Goal: Communication & Community: Participate in discussion

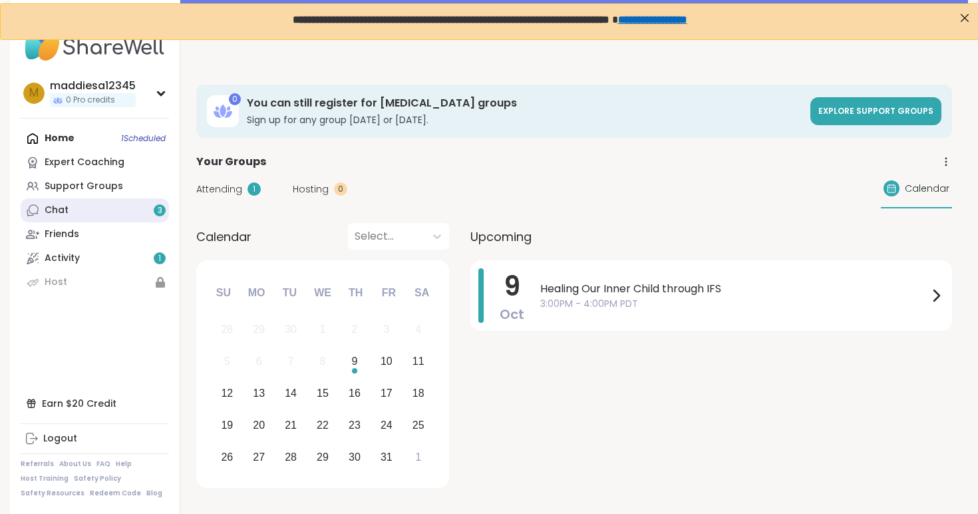
click at [106, 214] on link "Chat 3" at bounding box center [95, 210] width 148 height 24
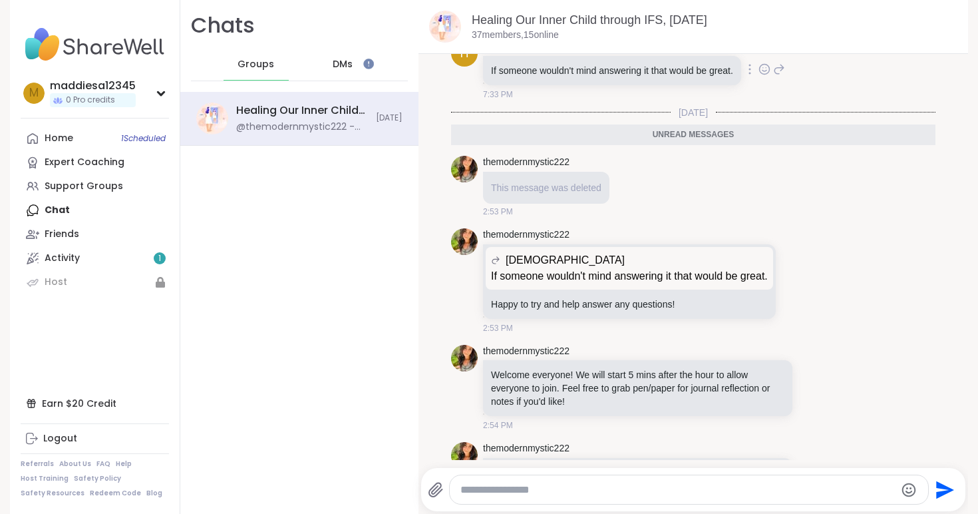
scroll to position [289, 0]
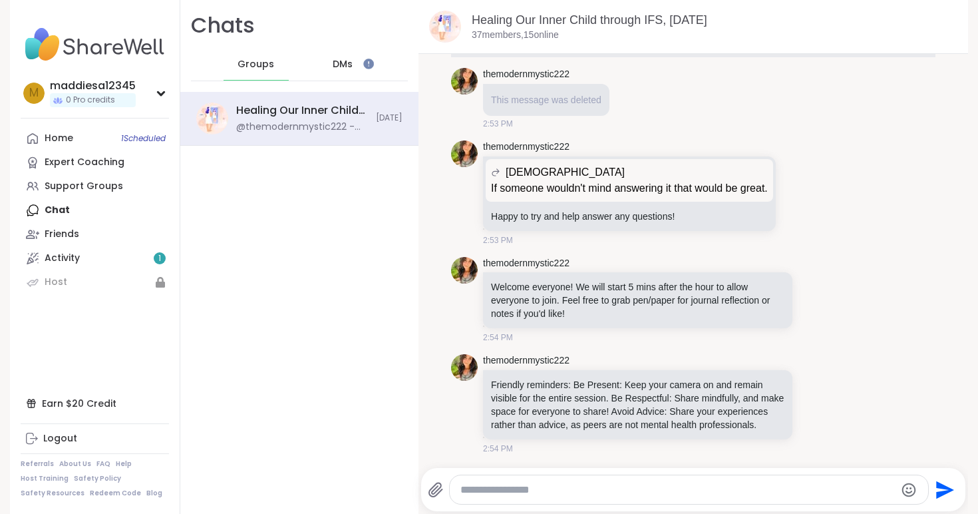
click at [329, 57] on div "DMs" at bounding box center [343, 65] width 65 height 32
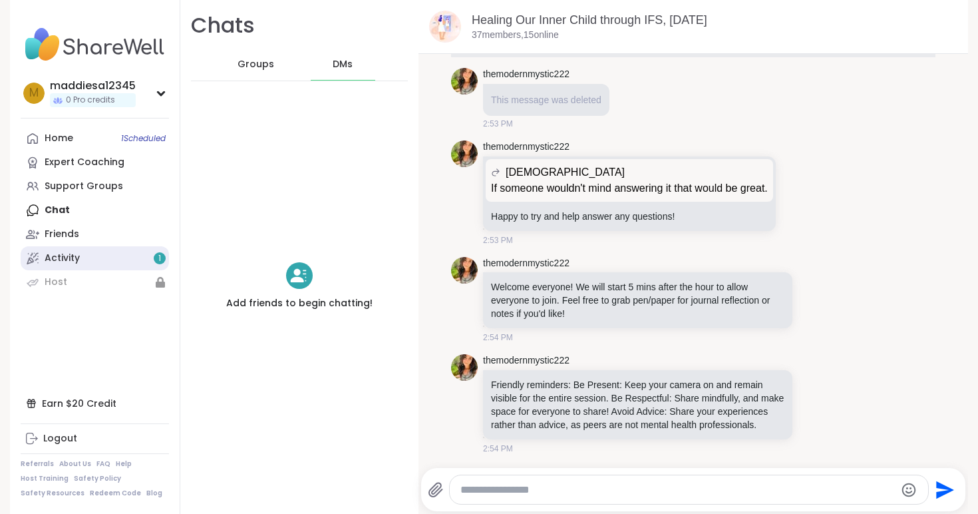
click at [81, 259] on link "Activity 1" at bounding box center [95, 258] width 148 height 24
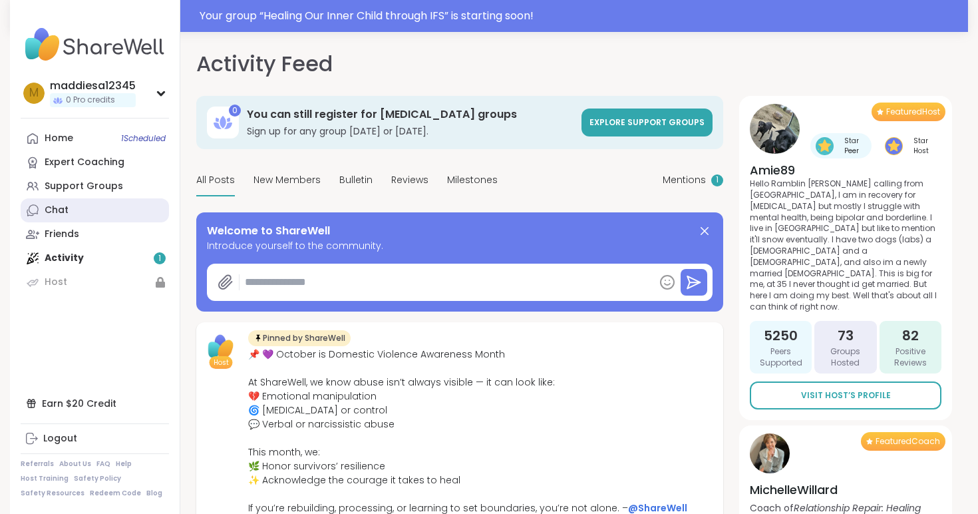
click at [75, 217] on link "Chat" at bounding box center [95, 210] width 148 height 24
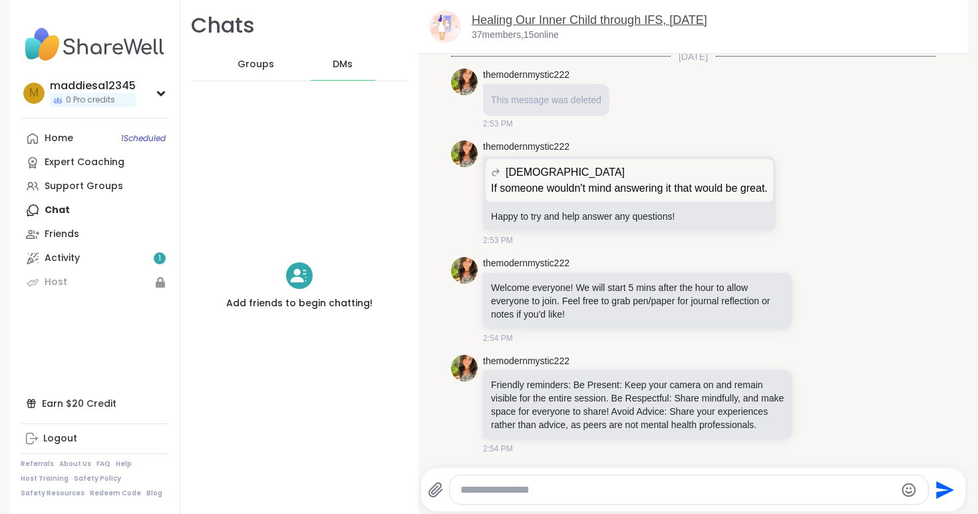
click at [506, 17] on link "Healing Our Inner Child through IFS, Oct 09" at bounding box center [590, 19] width 236 height 13
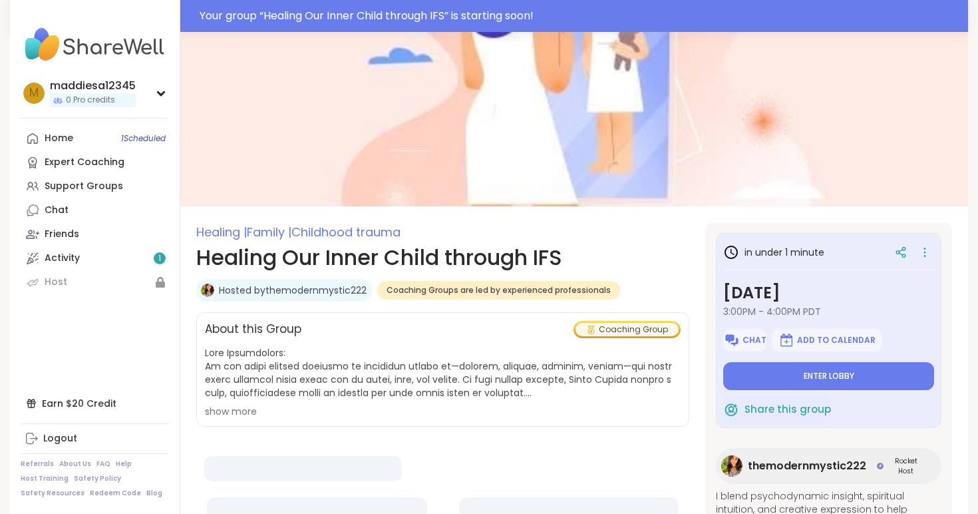
type textarea "*"
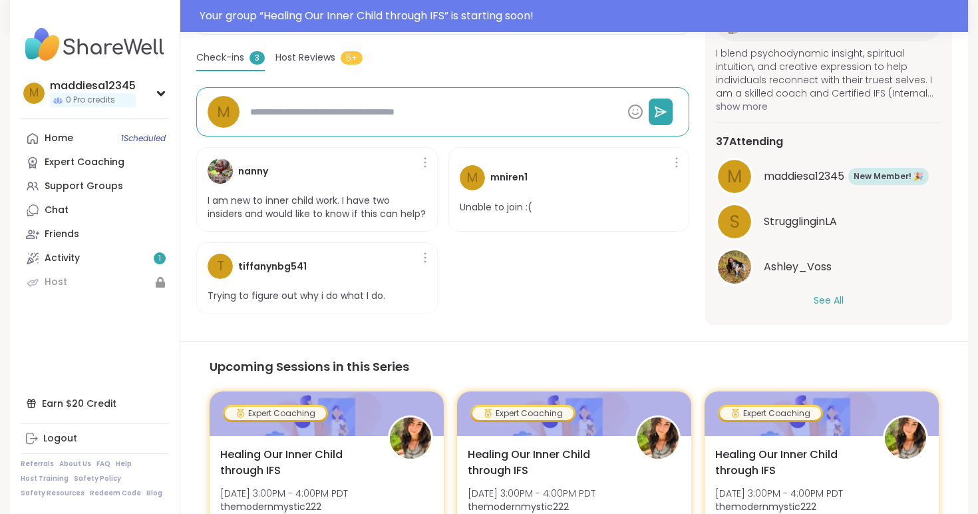
scroll to position [391, 0]
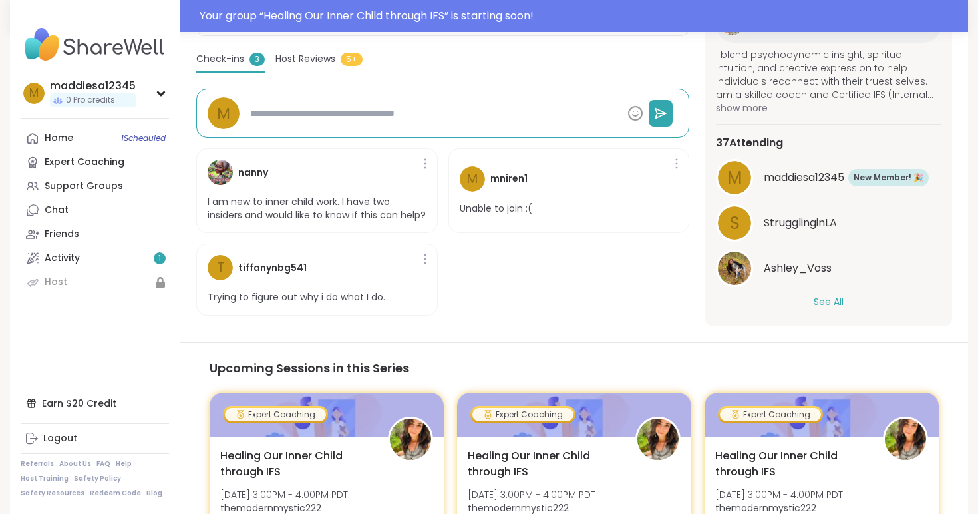
click at [312, 61] on span "Host Reviews" at bounding box center [305, 59] width 60 height 14
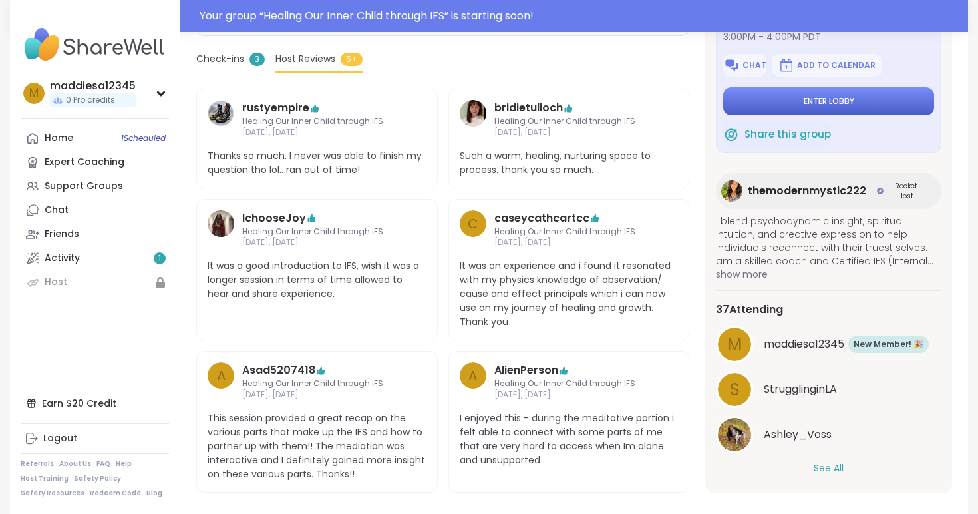
click at [802, 109] on button "Enter lobby" at bounding box center [828, 101] width 211 height 28
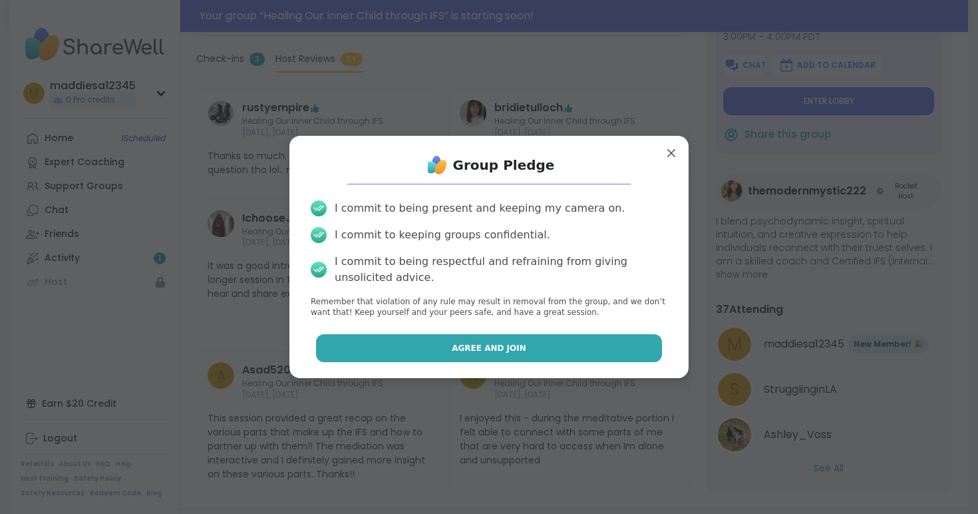
click at [479, 343] on span "Agree and Join" at bounding box center [489, 348] width 75 height 12
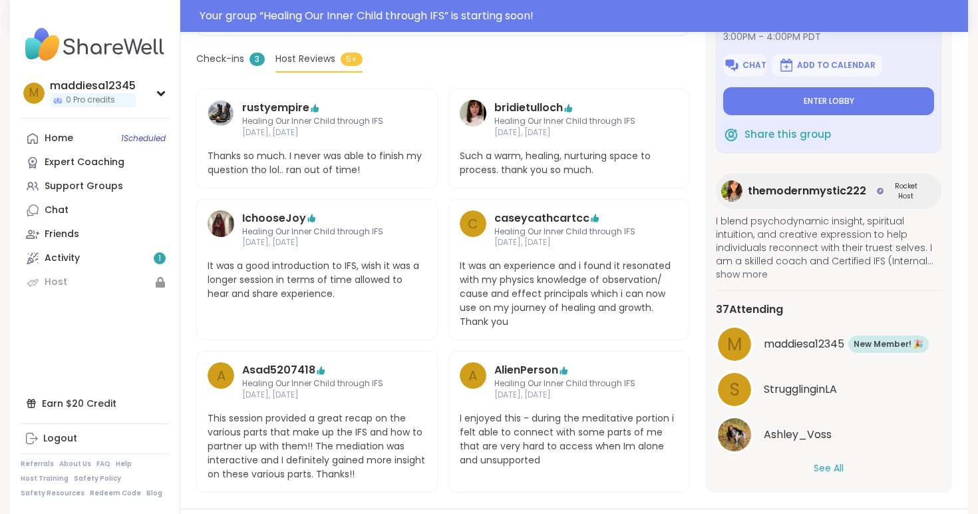
scroll to position [18, 0]
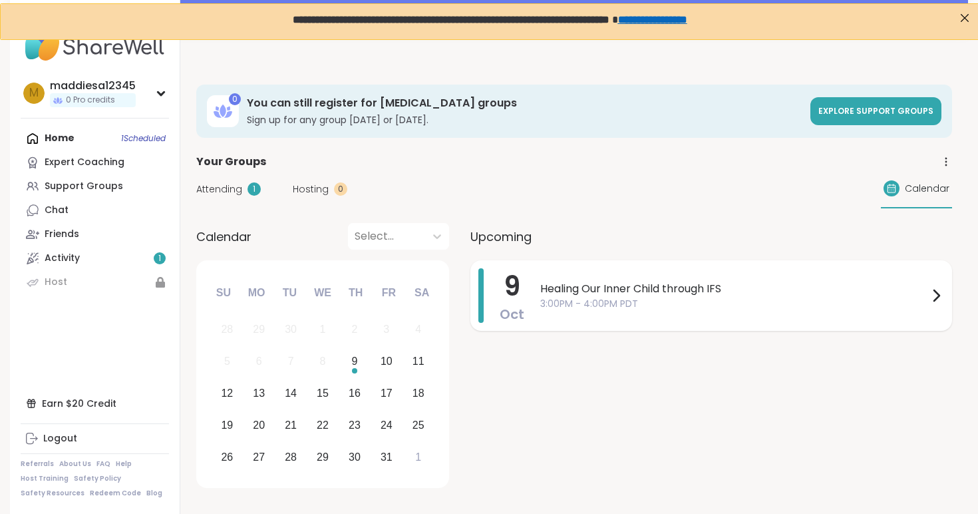
click at [601, 291] on span "Healing Our Inner Child through IFS" at bounding box center [734, 289] width 388 height 16
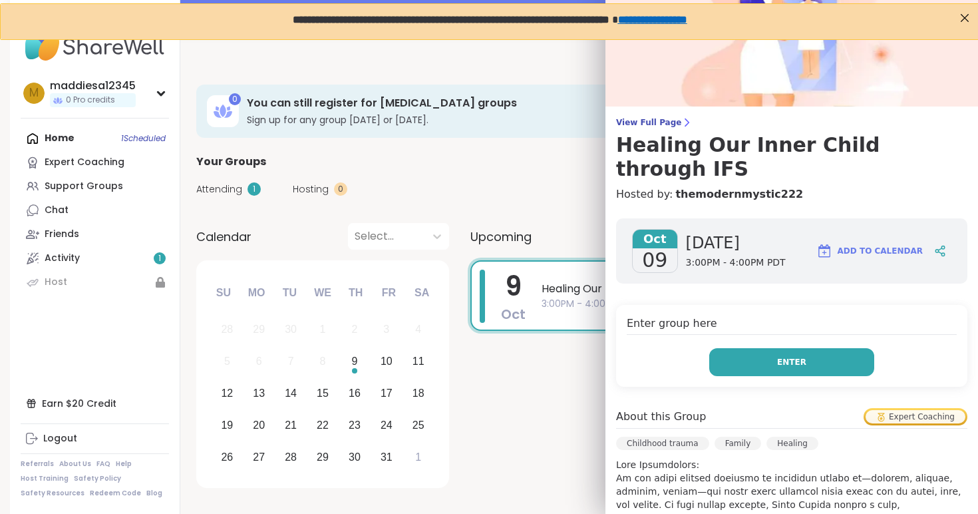
click at [735, 348] on button "Enter" at bounding box center [791, 362] width 165 height 28
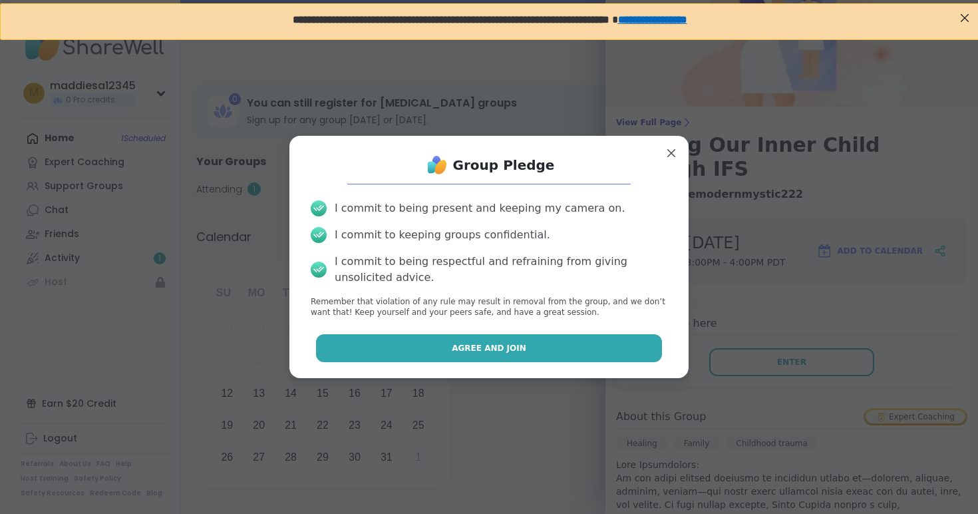
click at [508, 341] on button "Agree and Join" at bounding box center [489, 348] width 347 height 28
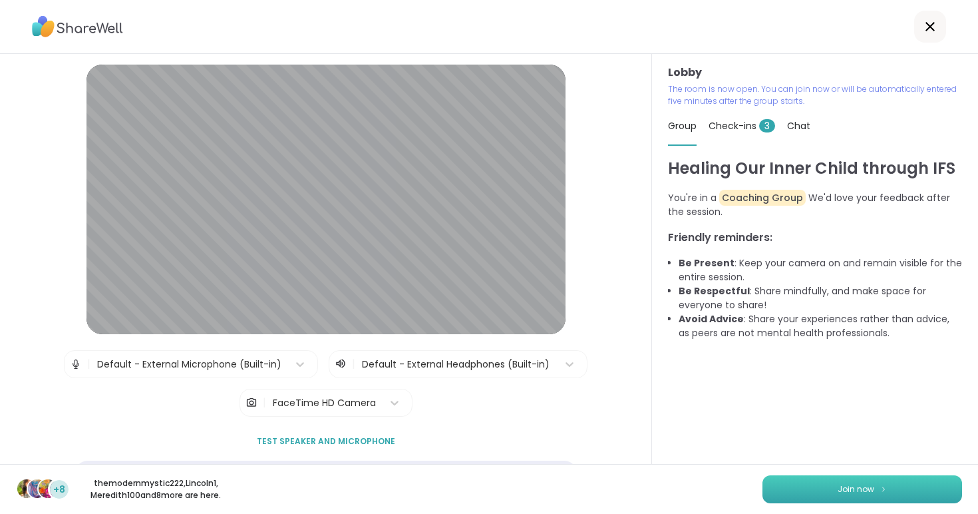
click at [814, 480] on button "Join now" at bounding box center [862, 489] width 200 height 28
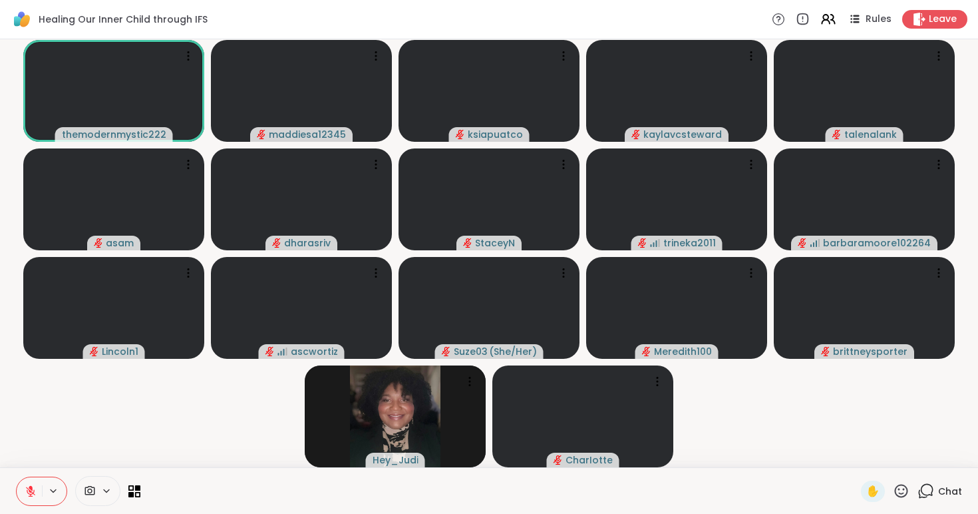
click at [927, 488] on icon at bounding box center [925, 490] width 17 height 17
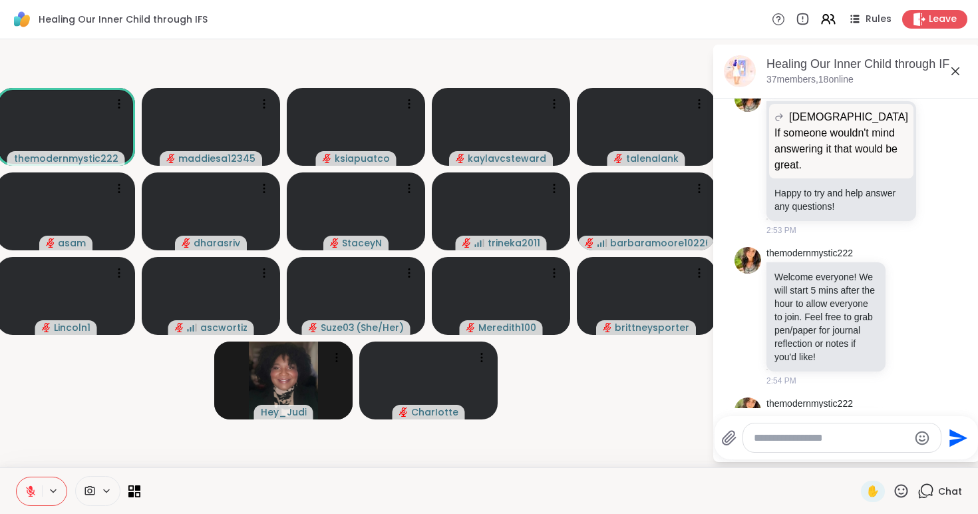
scroll to position [630, 0]
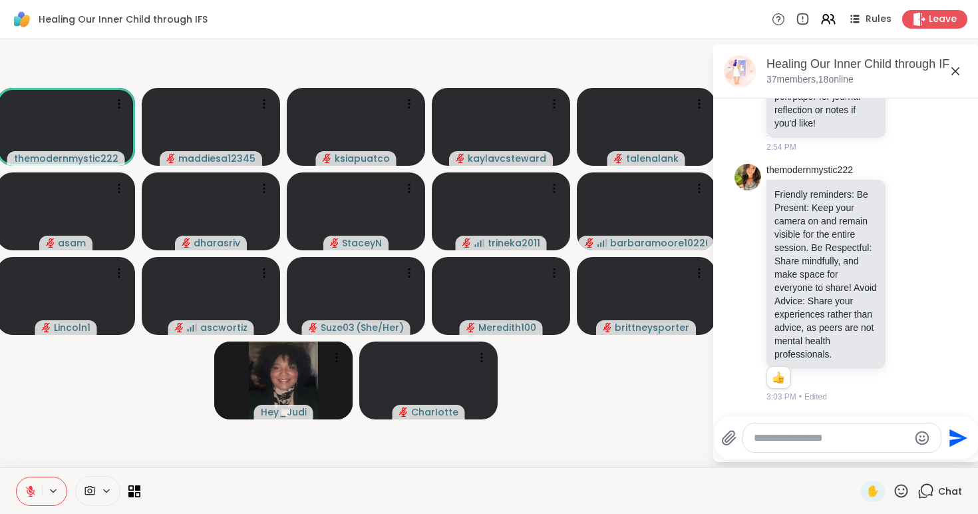
click at [957, 74] on icon at bounding box center [955, 71] width 16 height 16
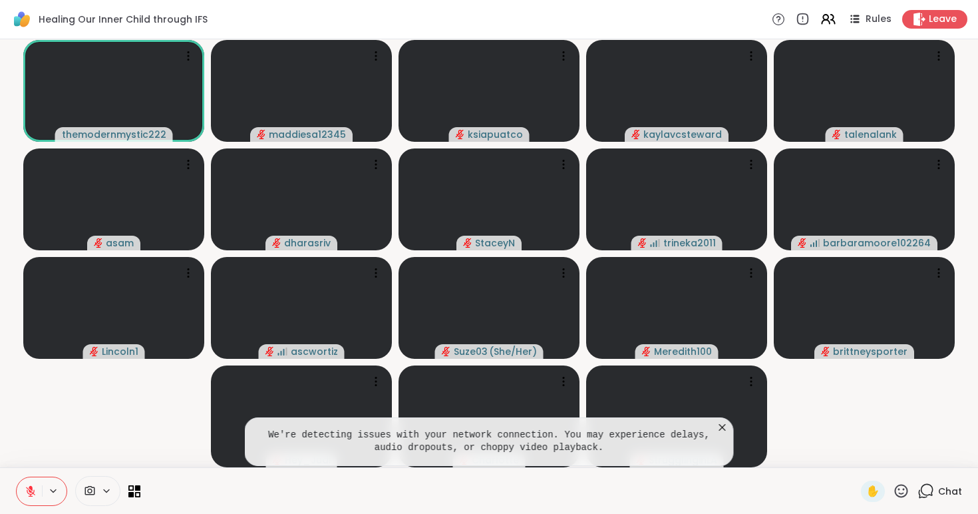
click at [723, 426] on icon at bounding box center [722, 426] width 13 height 13
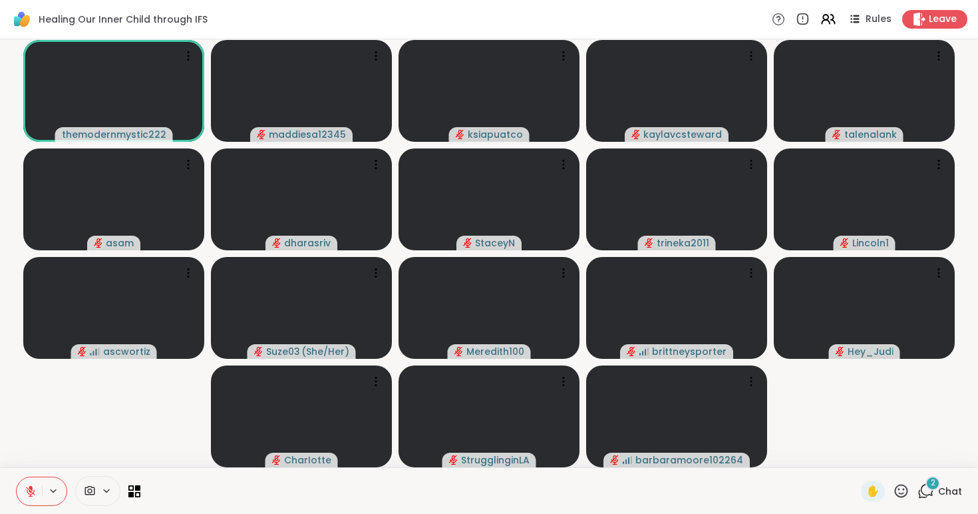
click at [945, 492] on span "Chat" at bounding box center [950, 490] width 24 height 13
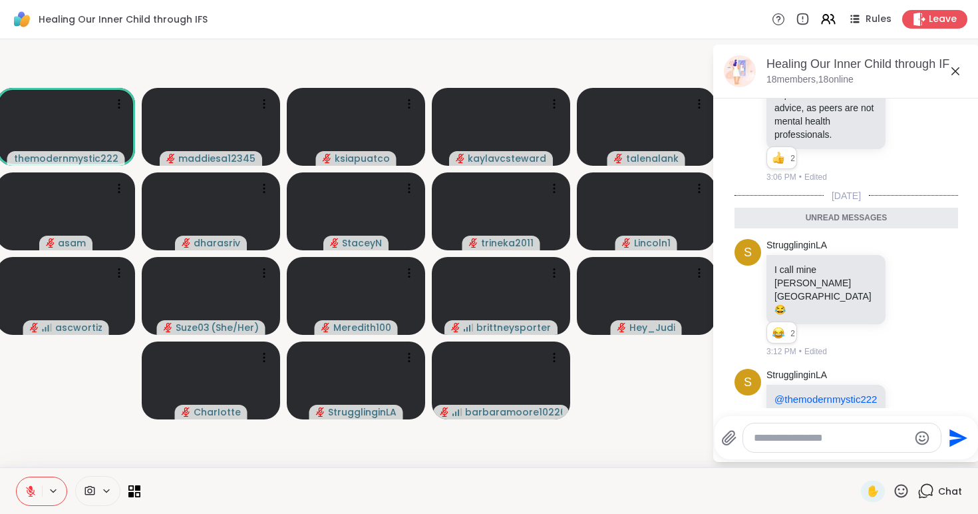
scroll to position [890, 0]
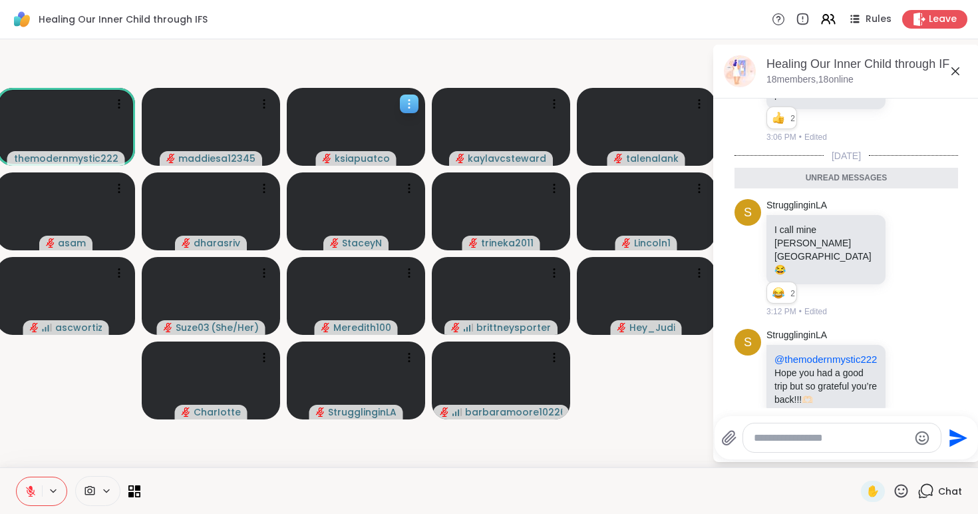
click at [408, 102] on icon at bounding box center [409, 103] width 13 height 13
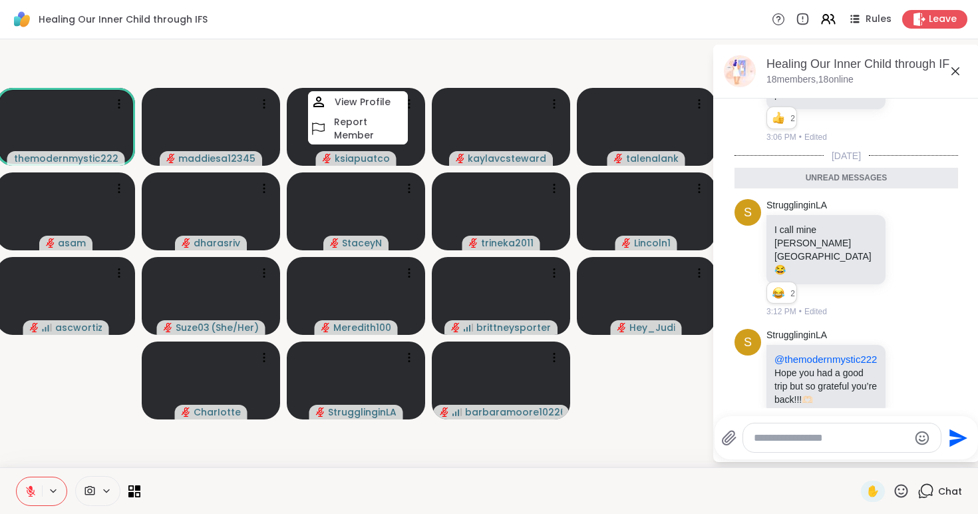
click at [540, 50] on video-player-container "themodernmystic222 maddiesa12345 ksiapuatco View Profile Report Member kaylavcs…" at bounding box center [356, 253] width 696 height 417
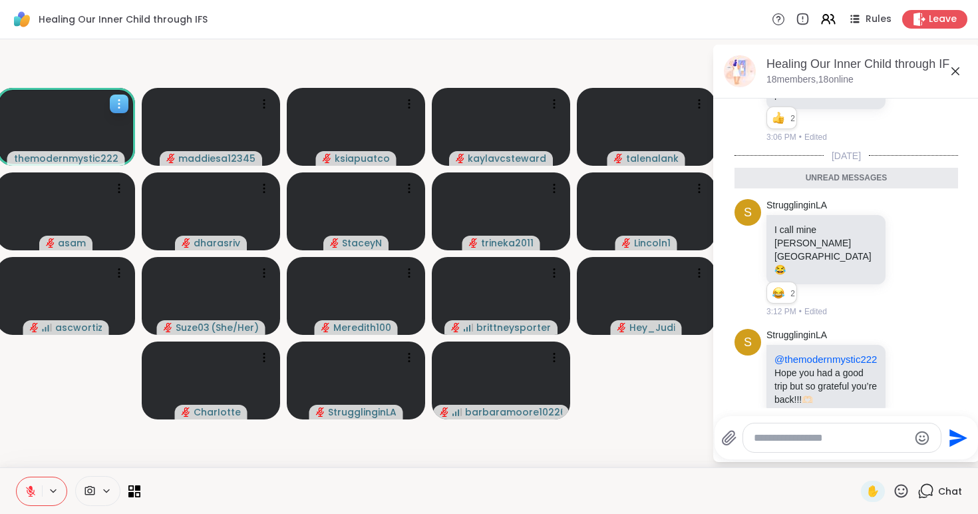
click at [114, 107] on icon at bounding box center [118, 103] width 13 height 13
click at [134, 490] on icon at bounding box center [134, 490] width 13 height 13
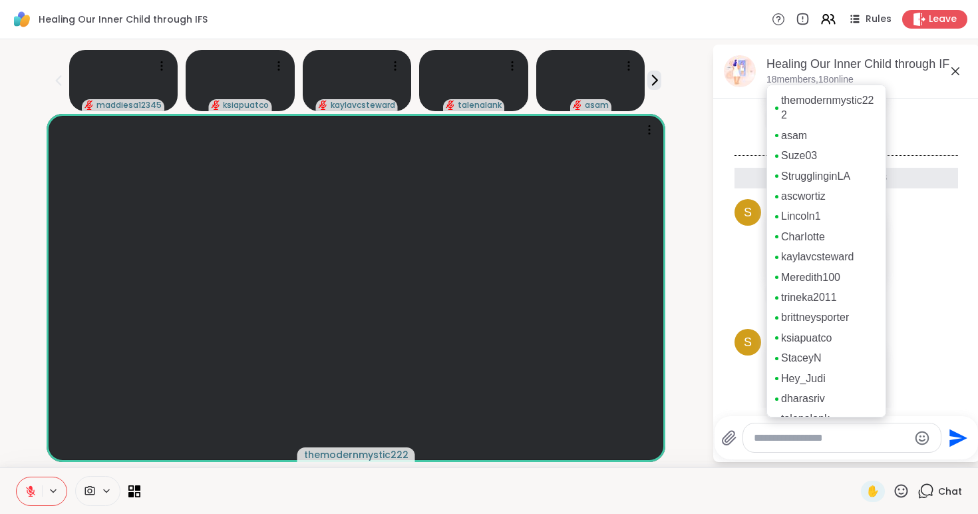
scroll to position [78, 0]
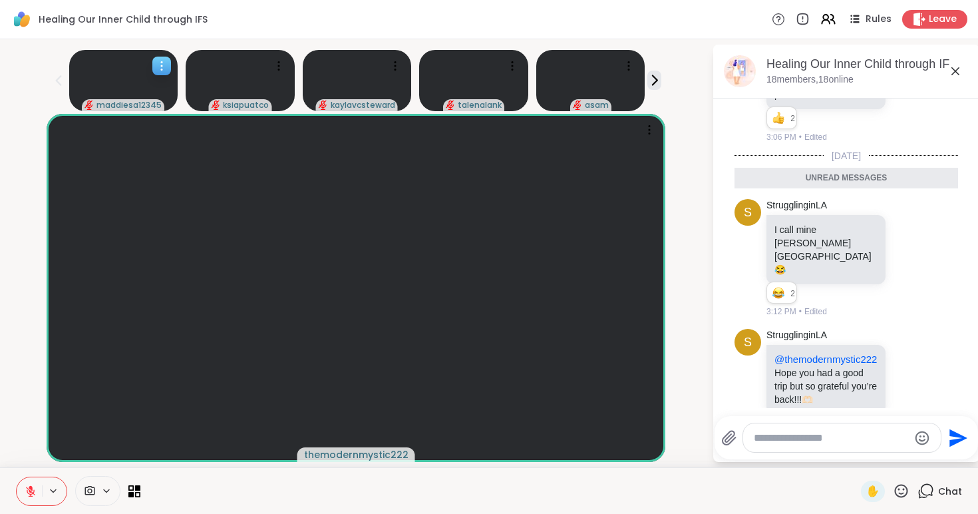
click at [158, 59] on icon at bounding box center [161, 65] width 13 height 13
click at [870, 21] on span "Rules" at bounding box center [879, 20] width 27 height 14
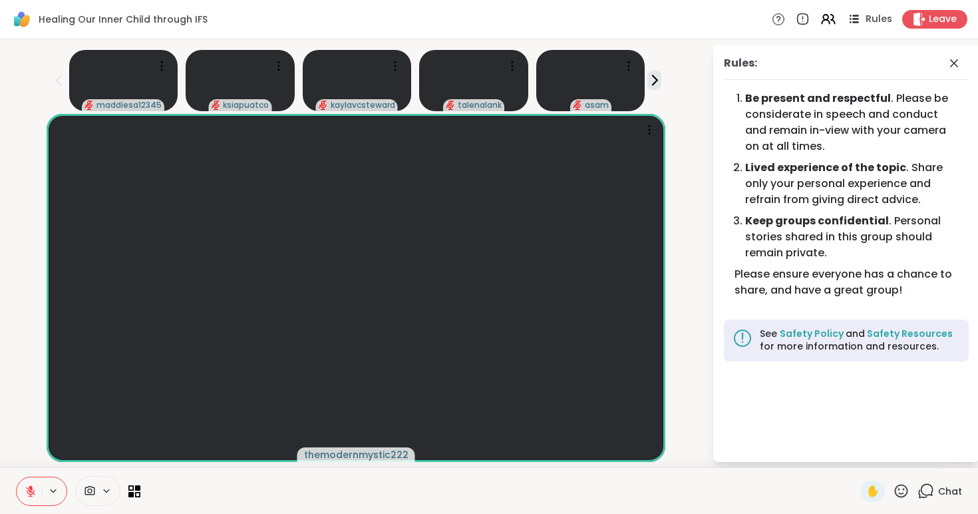
click at [870, 21] on span "Rules" at bounding box center [879, 20] width 27 height 14
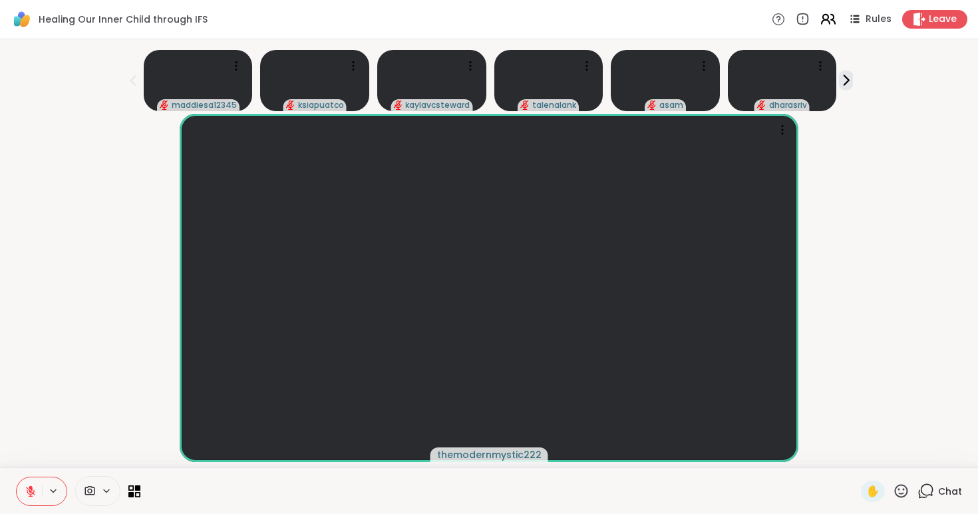
click at [832, 15] on icon at bounding box center [833, 19] width 4 height 9
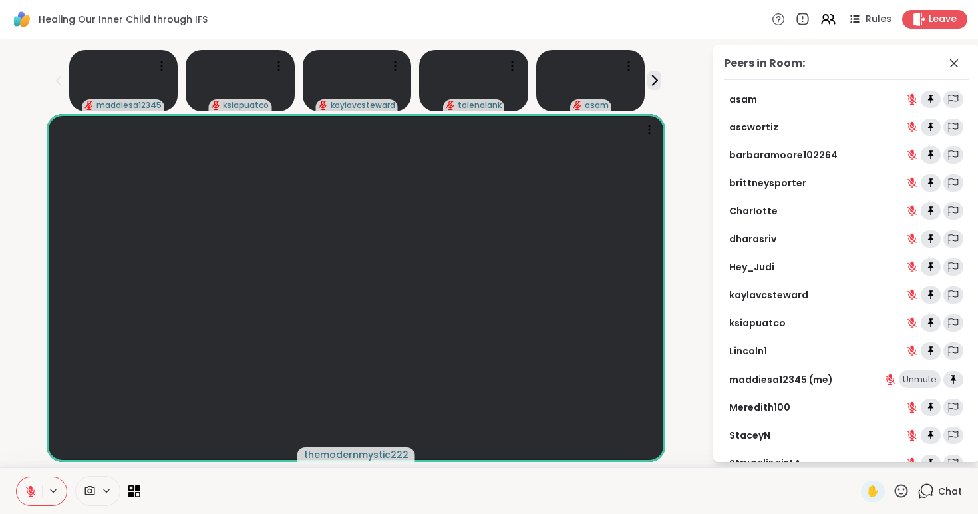
click at [802, 14] on icon at bounding box center [802, 19] width 11 height 11
click at [780, 21] on icon at bounding box center [779, 19] width 14 height 14
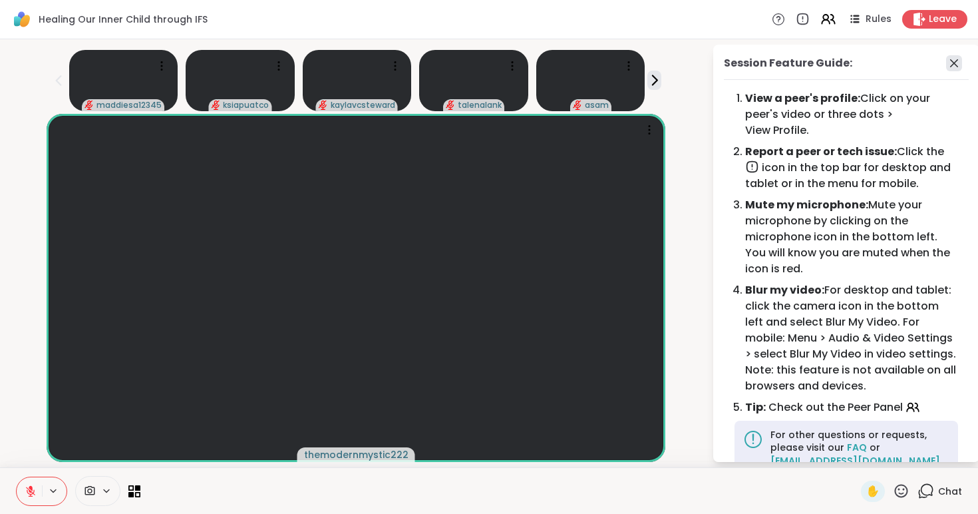
click at [951, 55] on icon at bounding box center [954, 63] width 16 height 16
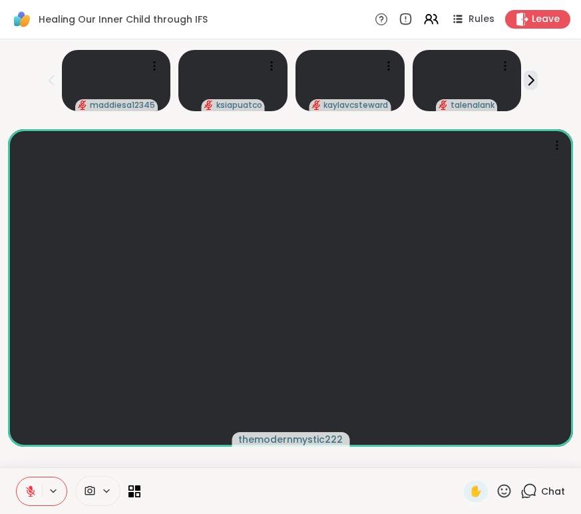
click at [29, 68] on div "maddiesa12345 ksiapuatco kaylavcsteward talenalank" at bounding box center [290, 78] width 565 height 67
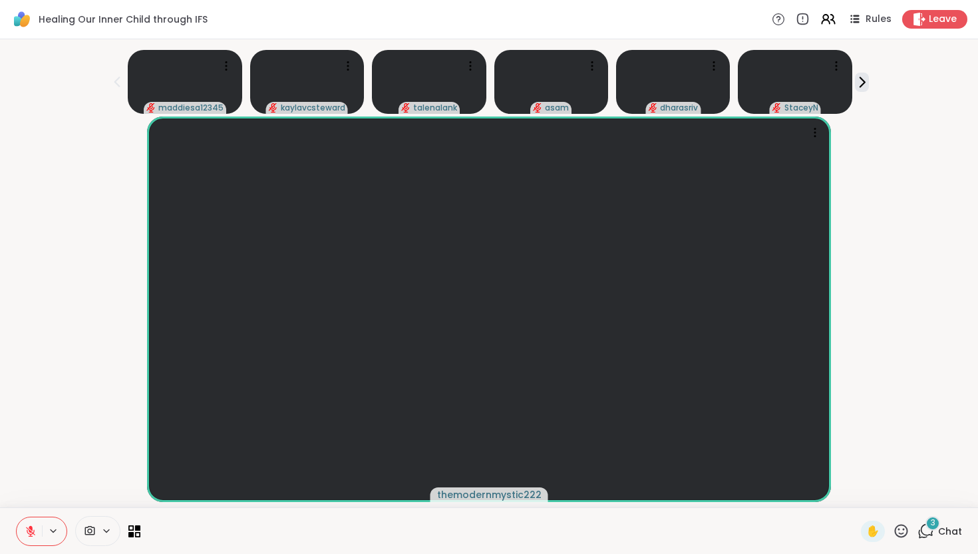
click at [939, 513] on div "3" at bounding box center [932, 523] width 15 height 15
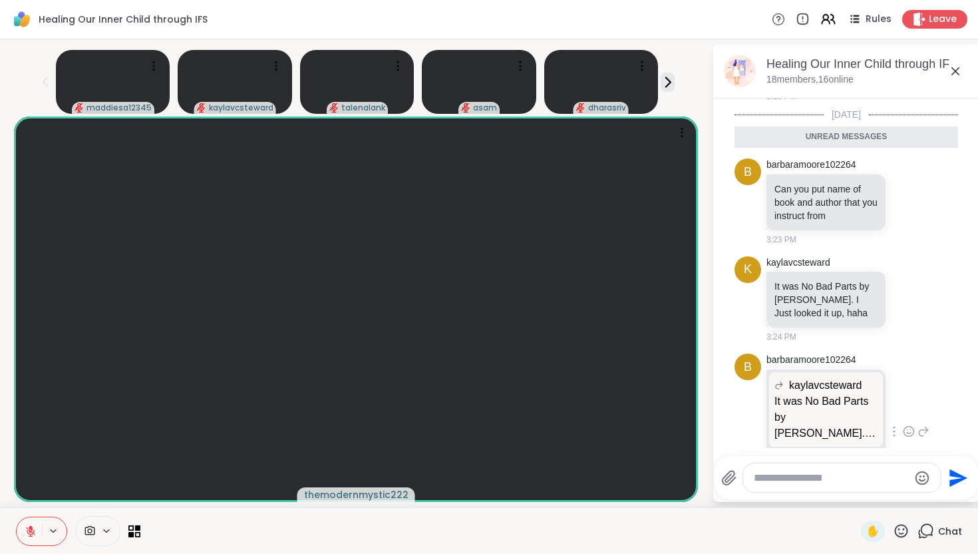
scroll to position [1143, 0]
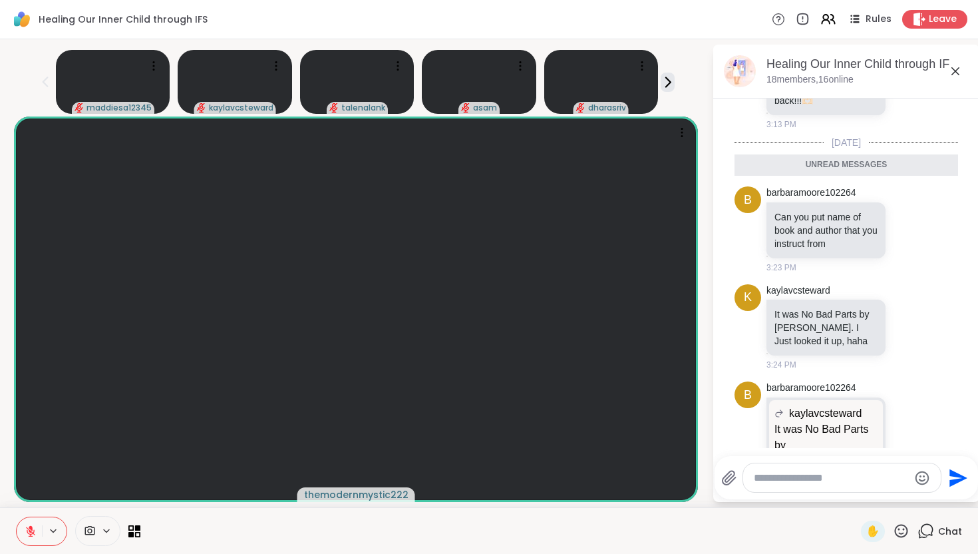
click at [707, 75] on div "maddiesa12345 kaylavcsteward talenalank asam dharasriv themodernmystic222 Heali…" at bounding box center [489, 273] width 978 height 468
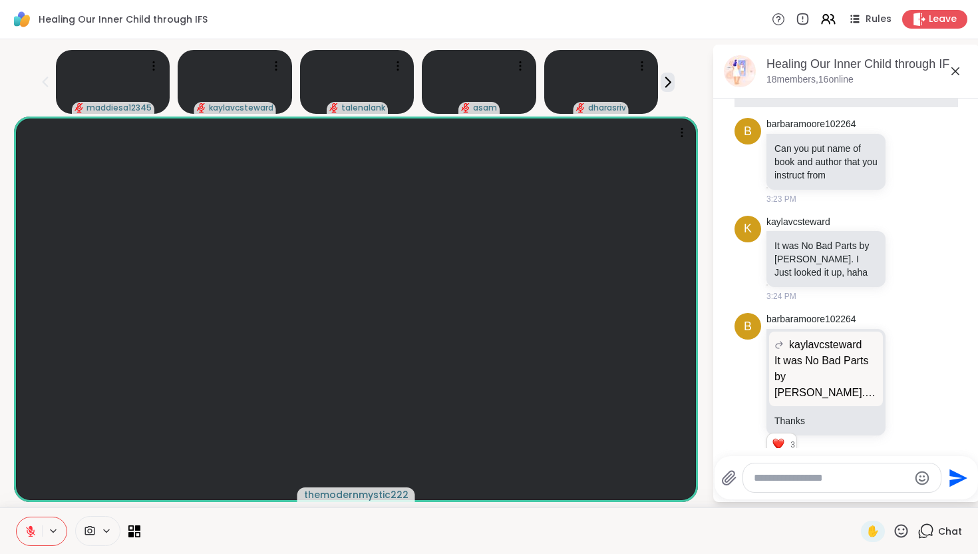
click at [816, 481] on textarea "Type your message" at bounding box center [831, 477] width 155 height 13
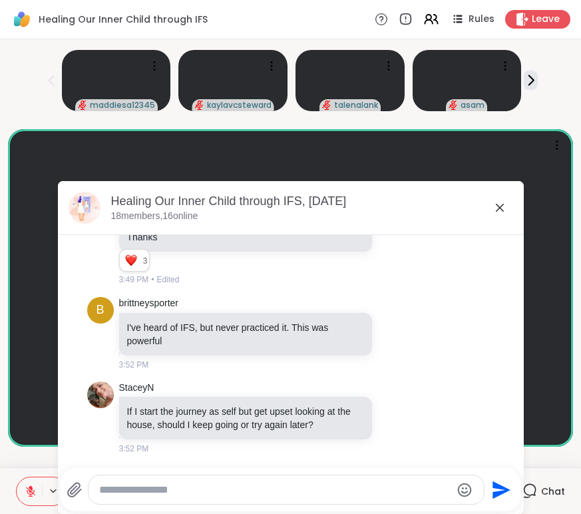
scroll to position [1175, 0]
click at [496, 208] on icon at bounding box center [500, 208] width 16 height 16
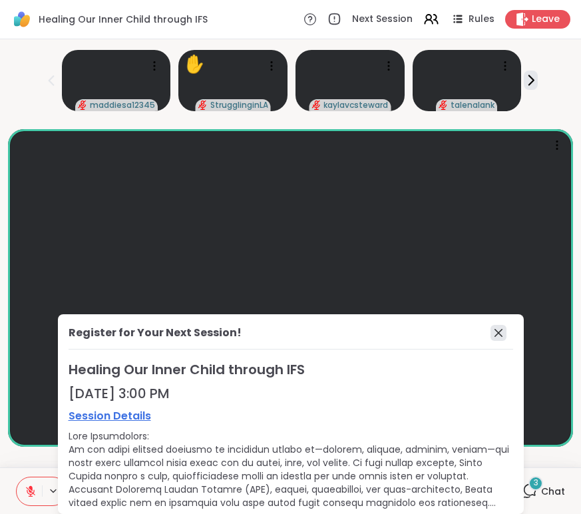
click at [504, 336] on icon at bounding box center [498, 333] width 16 height 16
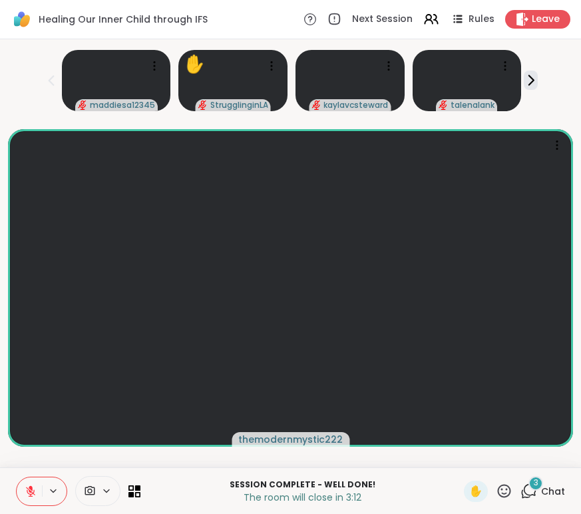
click at [536, 490] on icon at bounding box center [530, 490] width 13 height 12
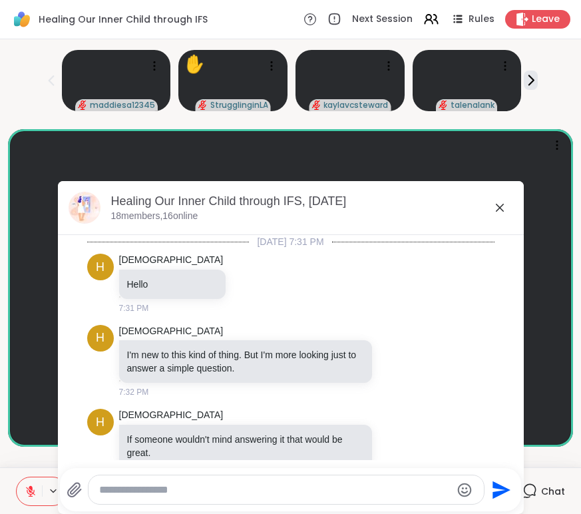
scroll to position [1446, 0]
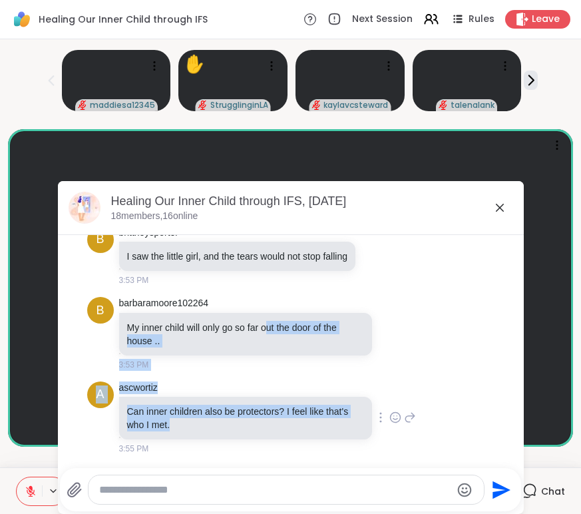
drag, startPoint x: 272, startPoint y: 325, endPoint x: 287, endPoint y: 438, distance: 114.8
click at [287, 438] on div "Can inner children also be protectors? I feel like that's who I met." at bounding box center [245, 418] width 253 height 43
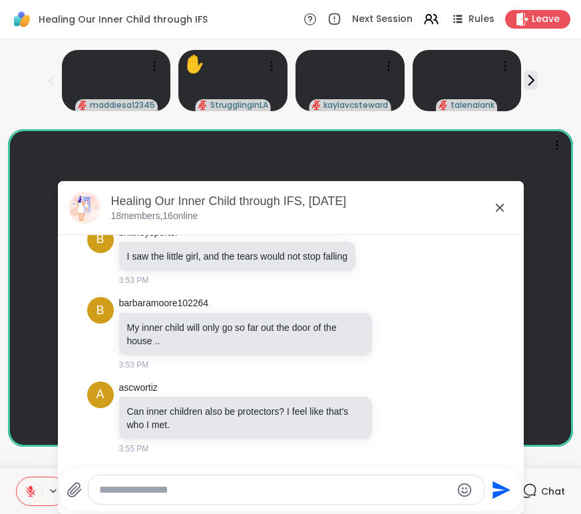
click at [506, 210] on icon at bounding box center [500, 208] width 16 height 16
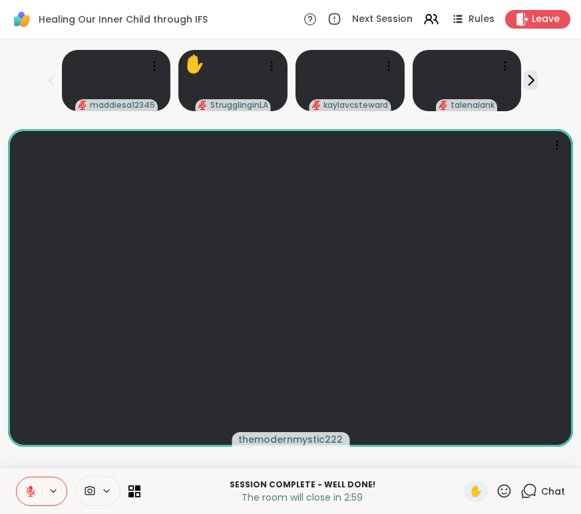
click at [541, 486] on span "Chat" at bounding box center [553, 490] width 24 height 13
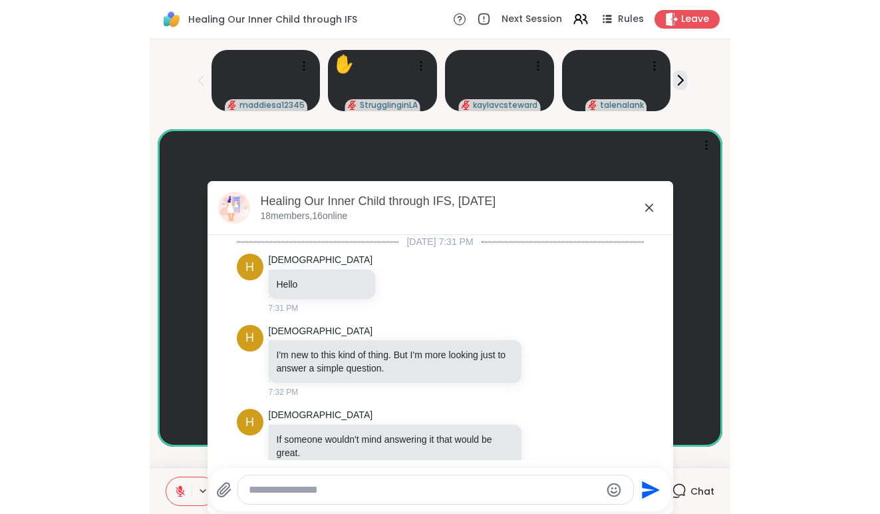
scroll to position [1401, 0]
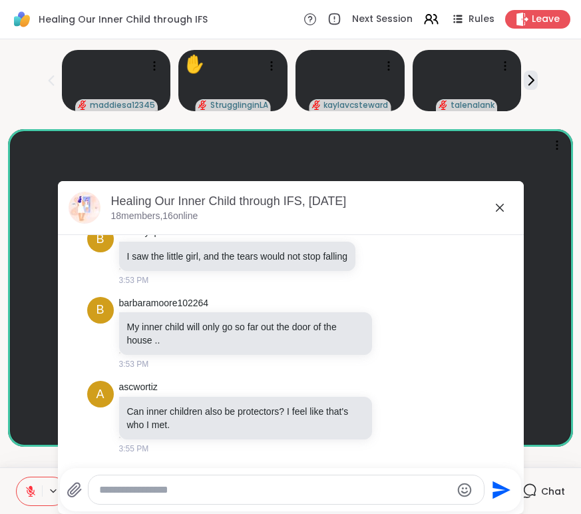
click at [336, 486] on textarea "Type your message" at bounding box center [275, 489] width 352 height 13
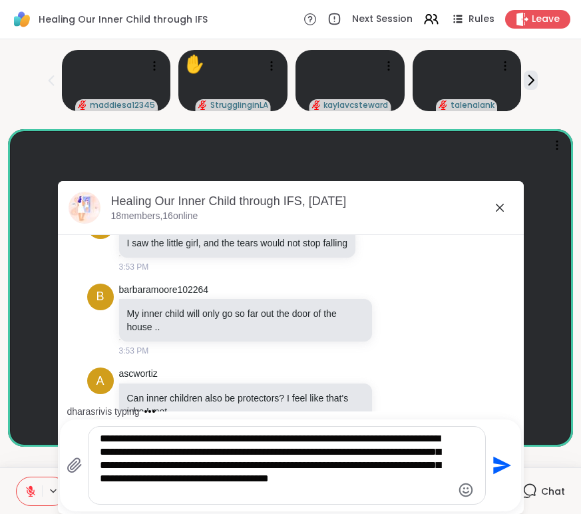
type textarea "**********"
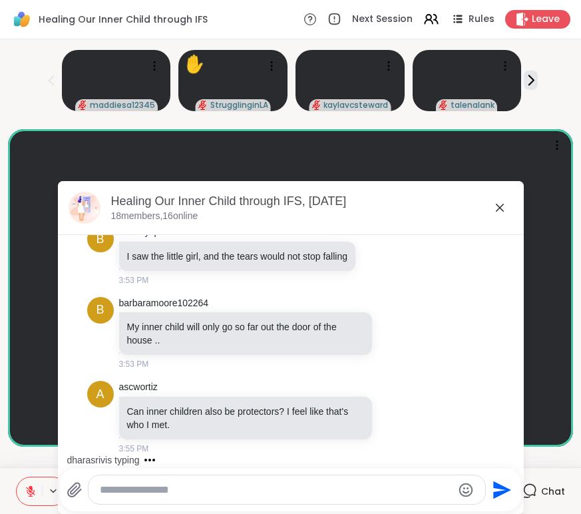
click at [495, 207] on icon at bounding box center [500, 208] width 16 height 16
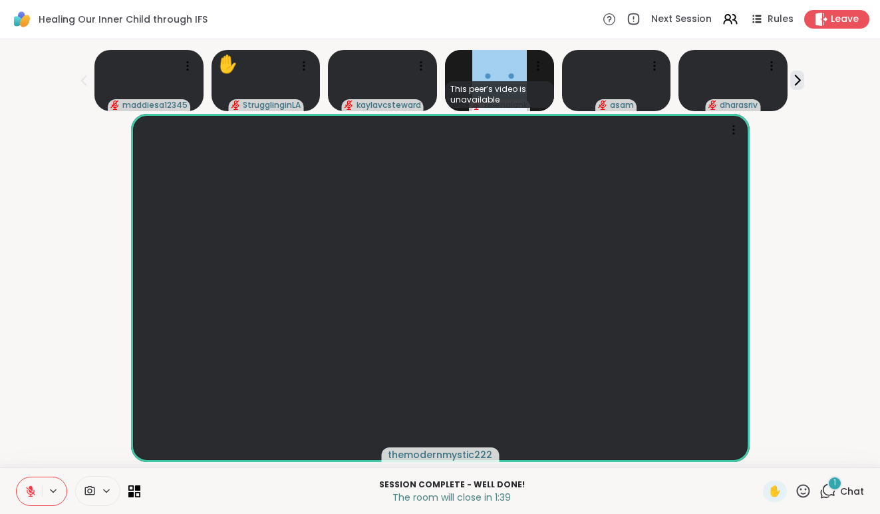
click at [835, 486] on span "1" at bounding box center [835, 482] width 3 height 11
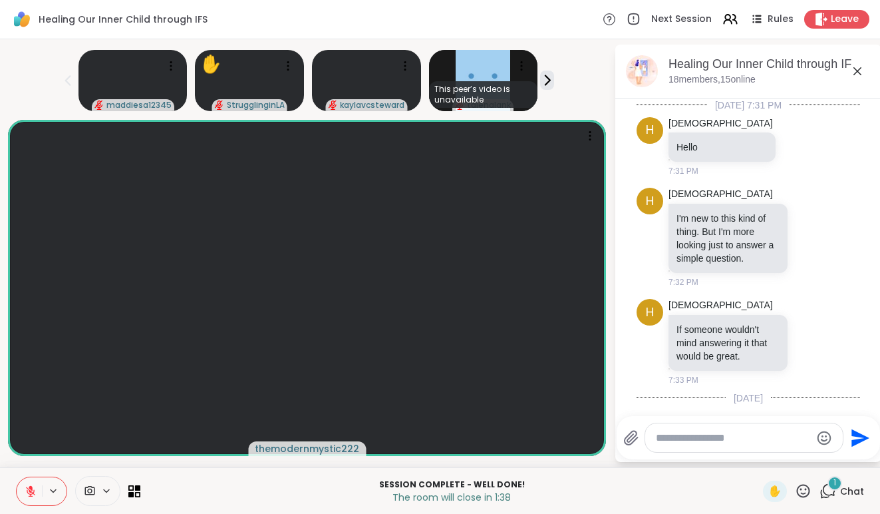
scroll to position [1917, 0]
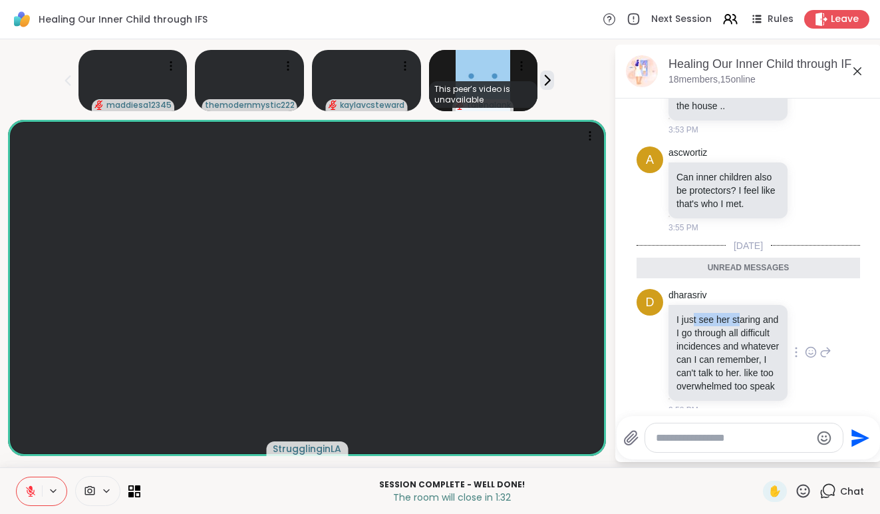
drag, startPoint x: 742, startPoint y: 293, endPoint x: 691, endPoint y: 287, distance: 51.0
click at [691, 313] on p "I just see her staring and I go through all difficult incidences and whatever c…" at bounding box center [728, 353] width 103 height 80
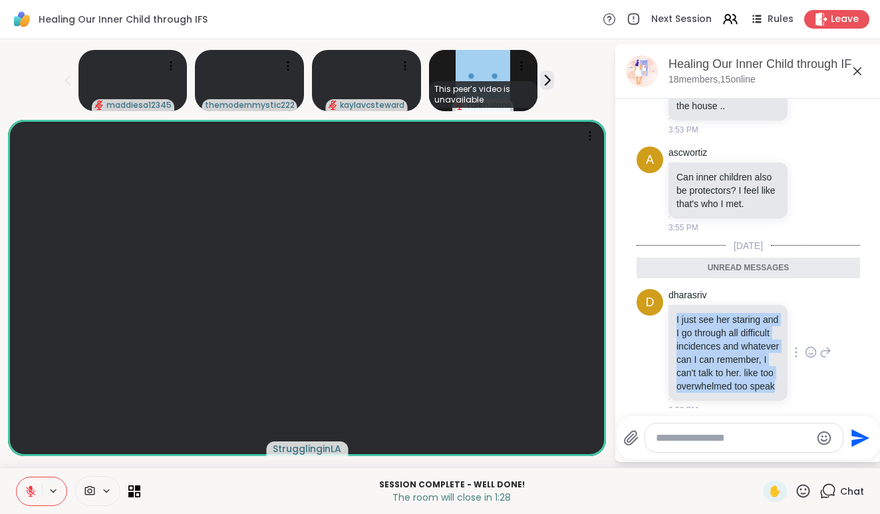
drag, startPoint x: 673, startPoint y: 289, endPoint x: 783, endPoint y: 382, distance: 144.5
click at [782, 382] on div "I just see her staring and I go through all difficult incidences and whatever c…" at bounding box center [728, 353] width 119 height 96
click at [783, 382] on div "I just see her staring and I go through all difficult incidences and whatever c…" at bounding box center [728, 353] width 119 height 96
drag, startPoint x: 783, startPoint y: 382, endPoint x: 674, endPoint y: 287, distance: 144.3
click at [674, 305] on div "I just see her staring and I go through all difficult incidences and whatever c…" at bounding box center [728, 353] width 119 height 96
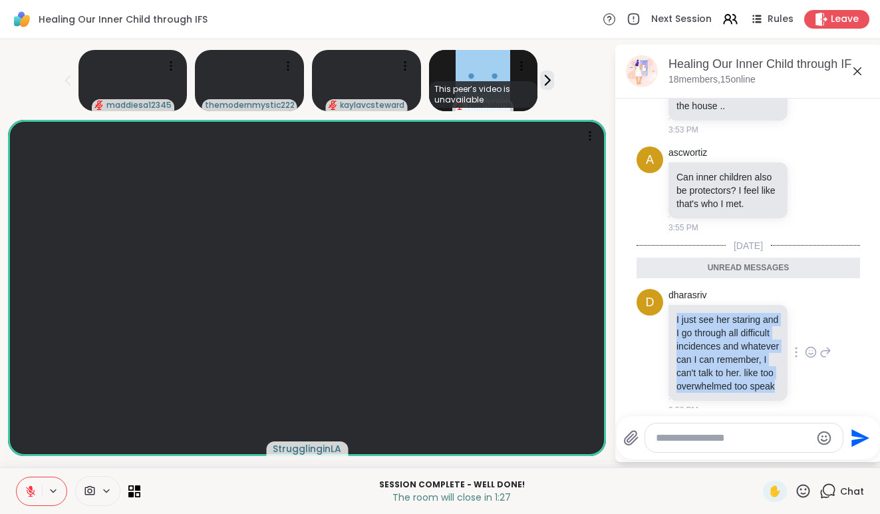
click at [674, 305] on div "I just see her staring and I go through all difficult incidences and whatever c…" at bounding box center [728, 353] width 119 height 96
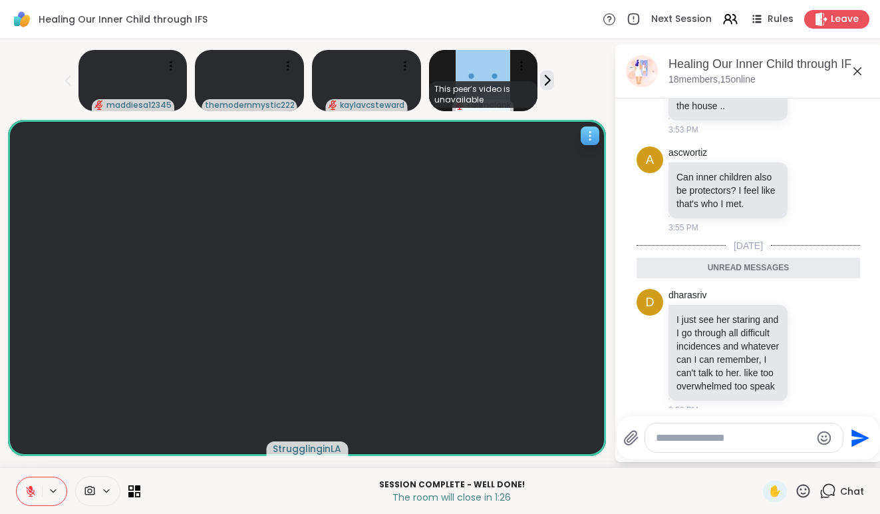
click at [498, 306] on video at bounding box center [307, 288] width 598 height 337
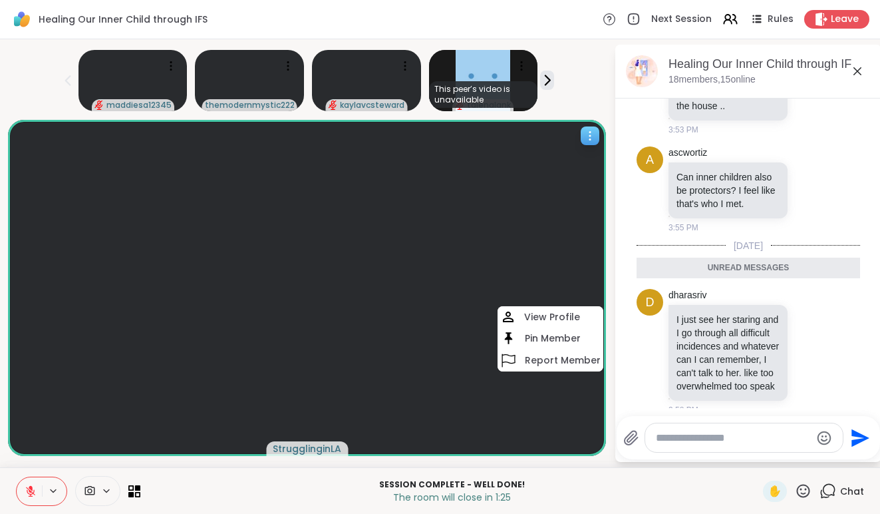
click at [490, 174] on video at bounding box center [307, 288] width 598 height 337
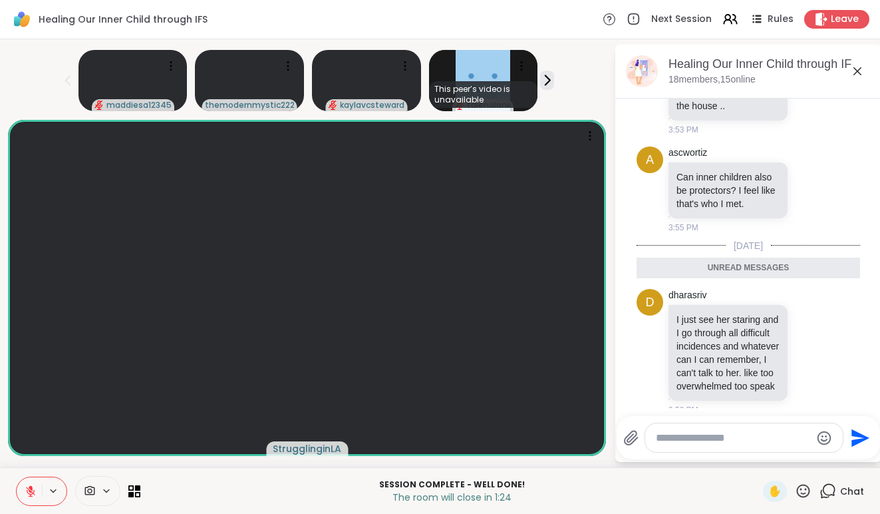
click at [578, 60] on div "maddiesa12345 themodernmystic222 kaylavcsteward This peer’s video is unavailabl…" at bounding box center [307, 78] width 598 height 67
click at [286, 65] on icon at bounding box center [287, 65] width 13 height 13
click at [405, 66] on icon at bounding box center [405, 65] width 1 height 1
click at [253, 75] on video at bounding box center [249, 80] width 109 height 61
click at [119, 15] on span "Healing Our Inner Child through IFS" at bounding box center [123, 19] width 169 height 13
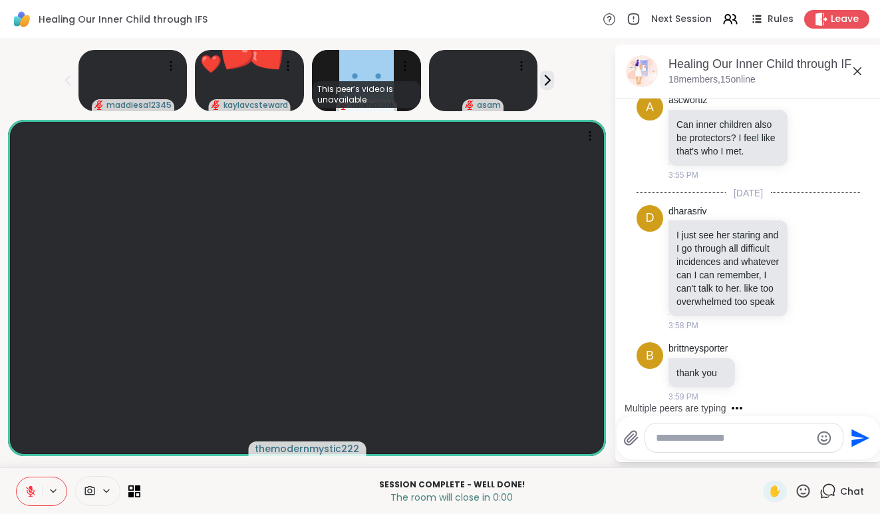
scroll to position [1956, 0]
